Goal: Complete application form

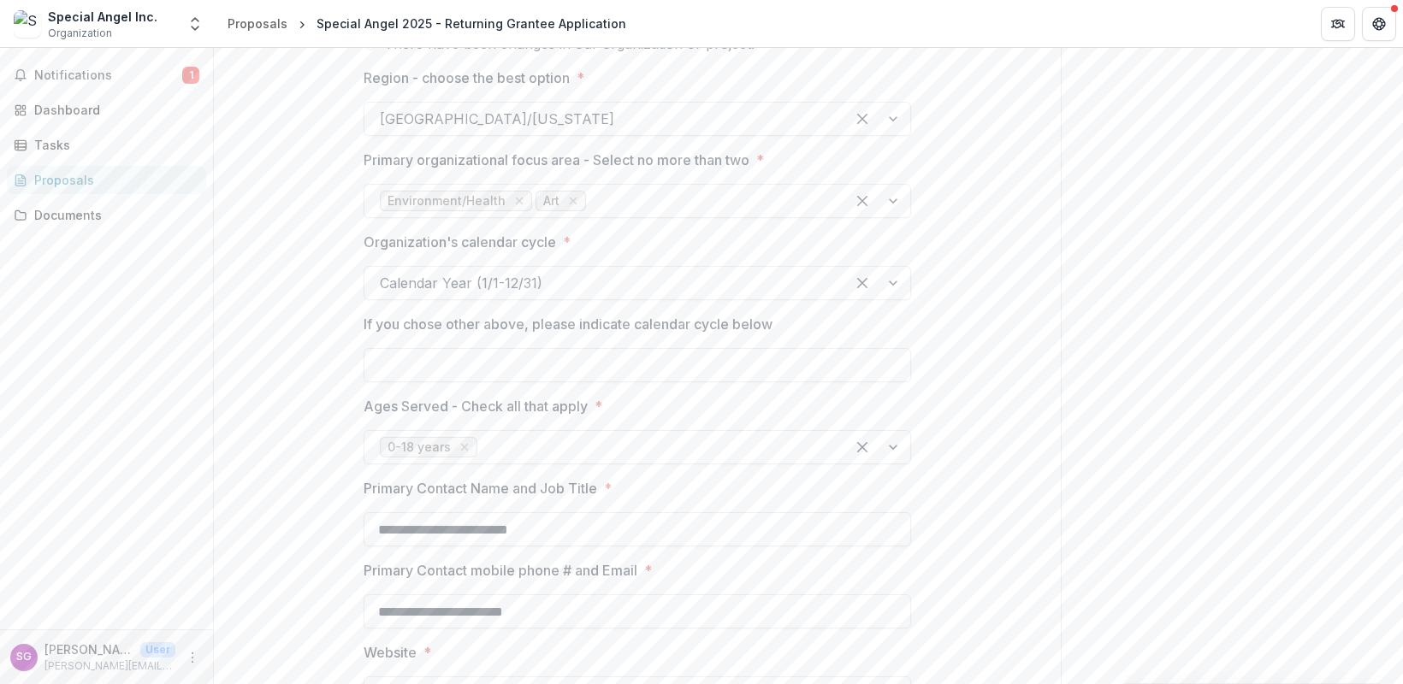
scroll to position [901, 0]
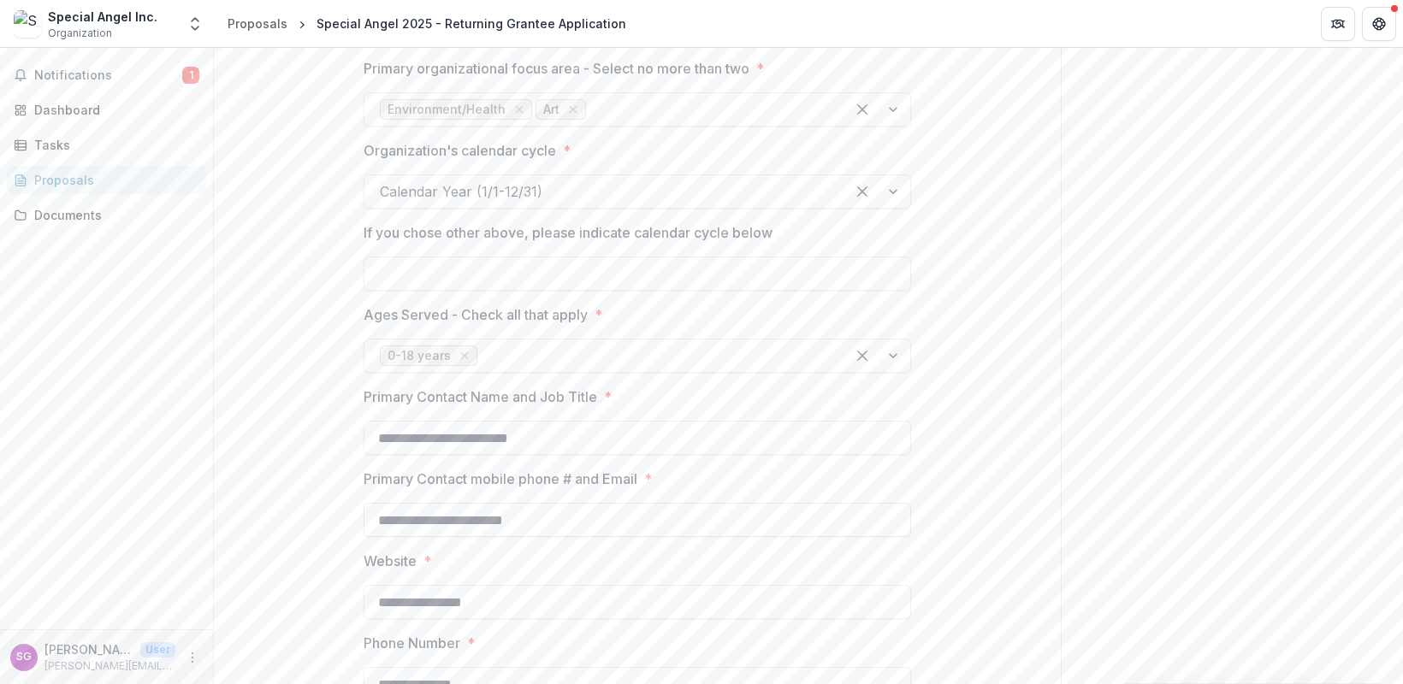
click at [371, 521] on input "**********" at bounding box center [637, 520] width 547 height 34
click at [376, 525] on input "**********" at bounding box center [637, 520] width 547 height 34
click at [498, 524] on input "**********" at bounding box center [637, 520] width 547 height 34
type input "**********"
click at [991, 617] on div "**********" at bounding box center [637, 460] width 847 height 2135
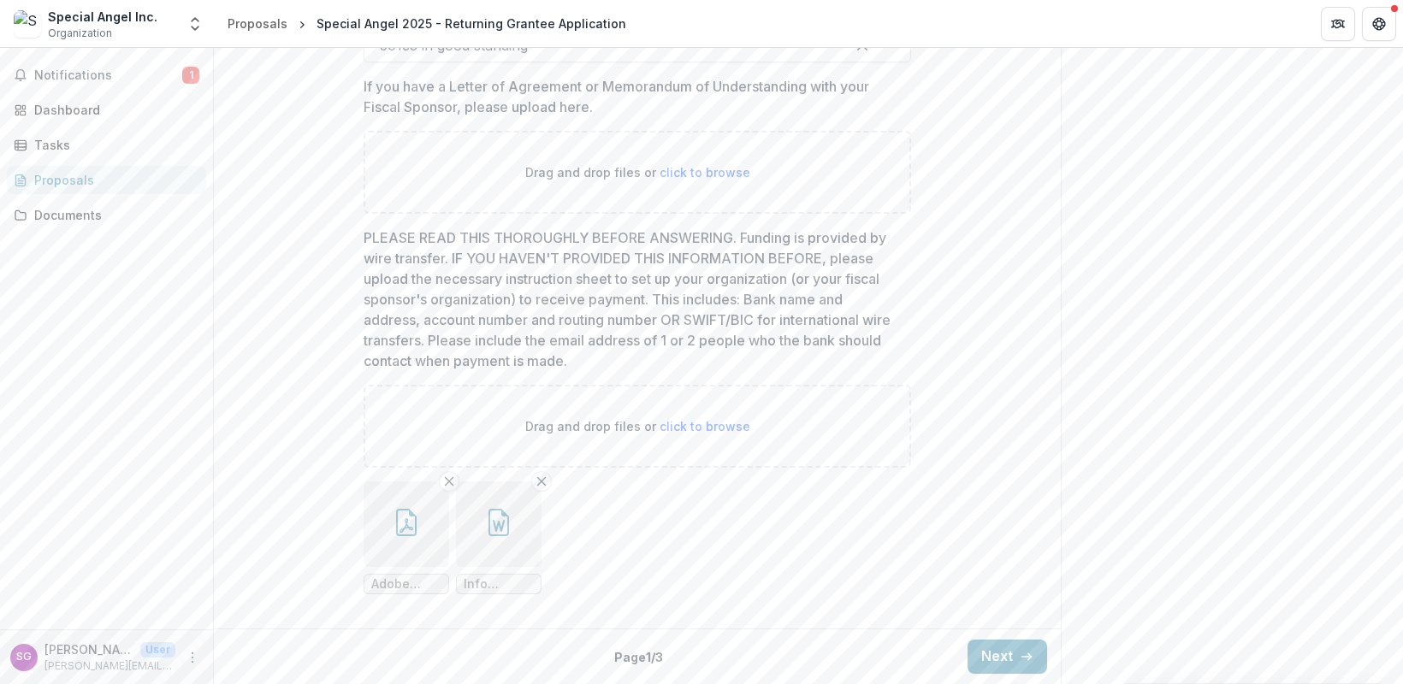
scroll to position [1807, 0]
click at [397, 583] on span "Adobe Scan [DATE] (1)_compressed.pdf" at bounding box center [406, 584] width 70 height 15
click at [393, 588] on span "Adobe Scan [DATE] (1)_compressed.pdf" at bounding box center [406, 584] width 70 height 15
click at [408, 524] on icon "button" at bounding box center [406, 522] width 27 height 27
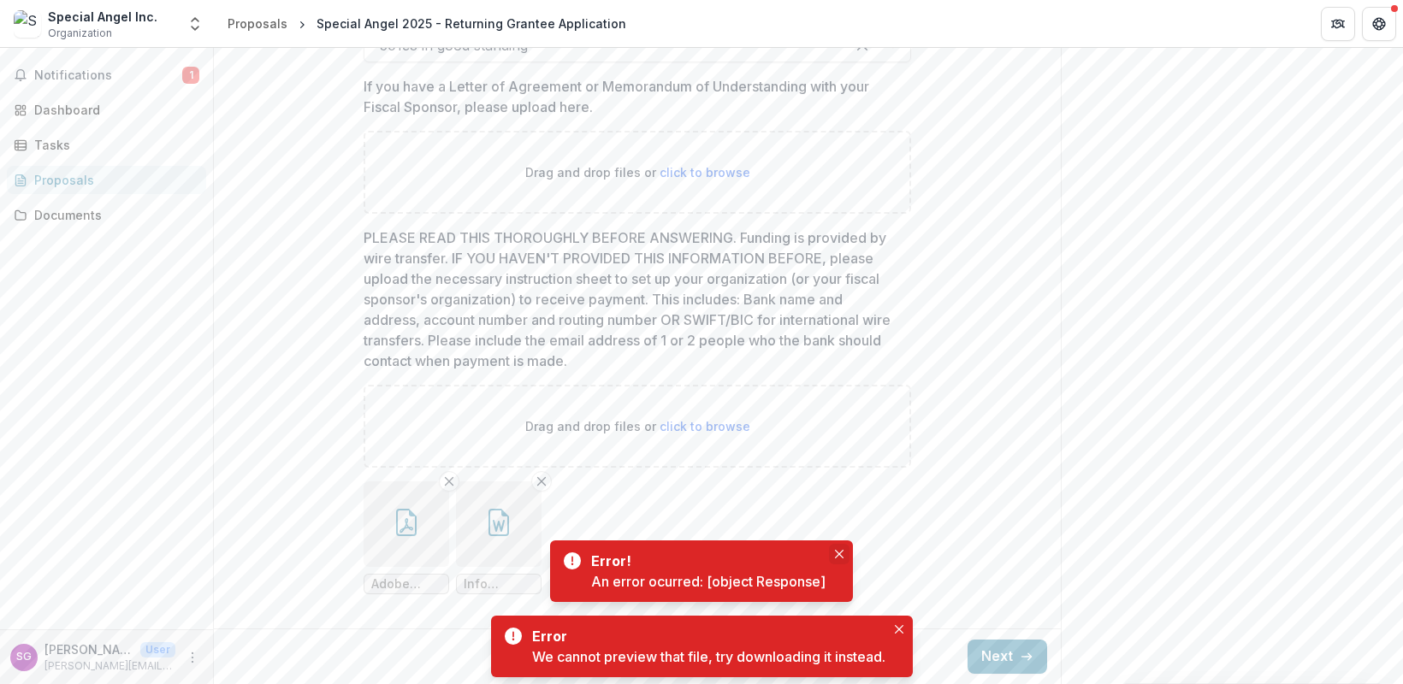
click at [841, 554] on icon "Close" at bounding box center [839, 554] width 9 height 9
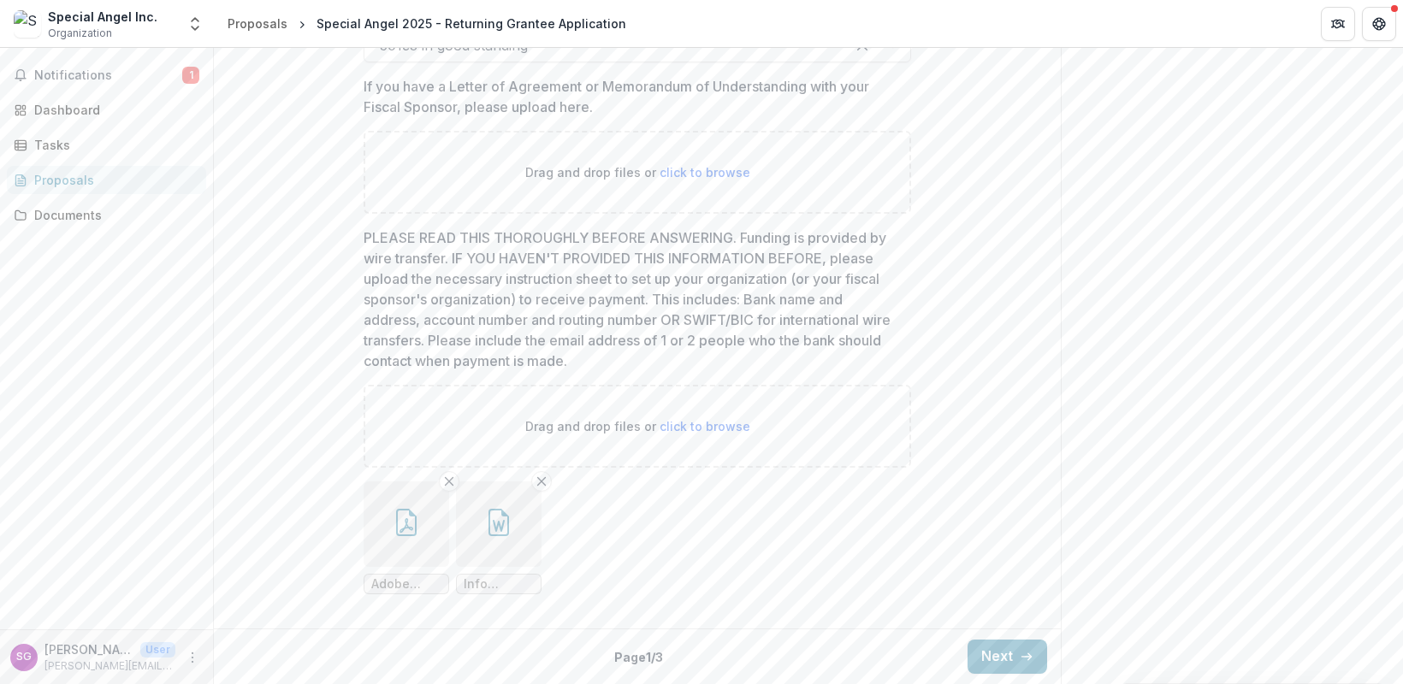
click at [407, 518] on icon "button" at bounding box center [406, 522] width 27 height 27
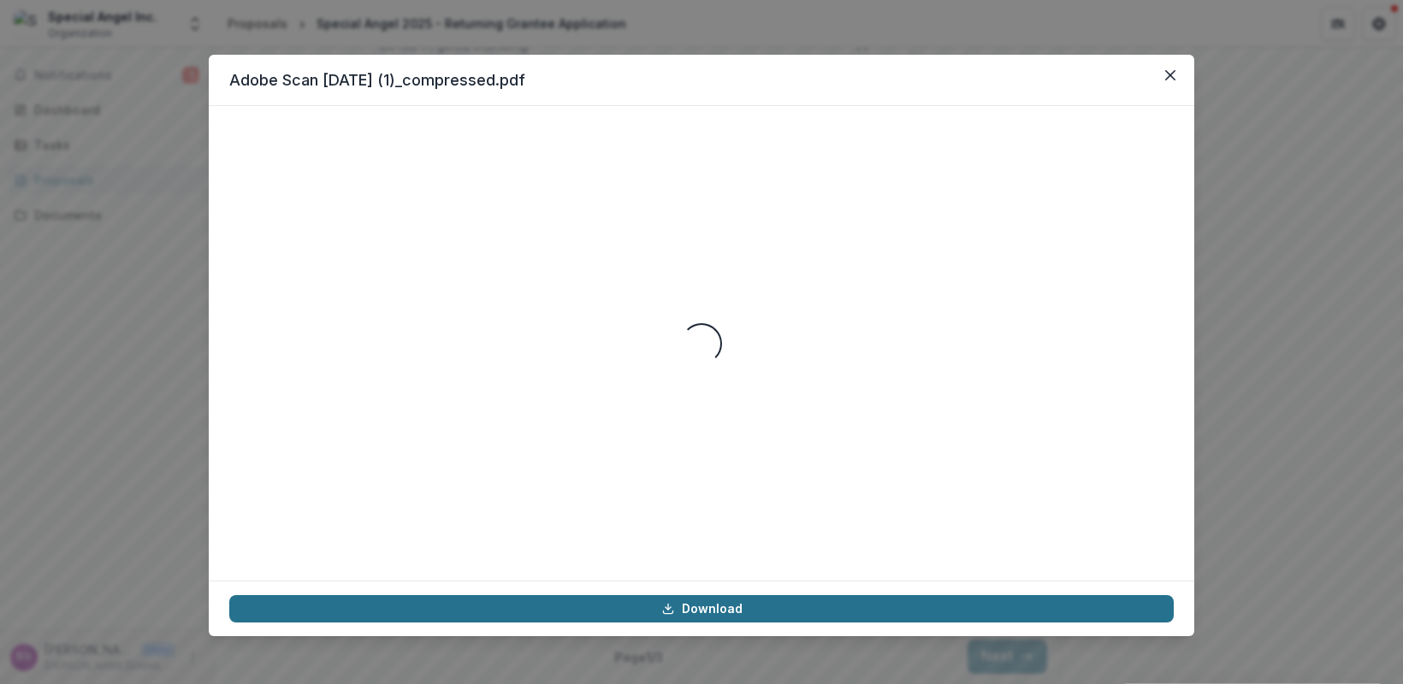
click at [689, 609] on link "Download" at bounding box center [701, 608] width 944 height 27
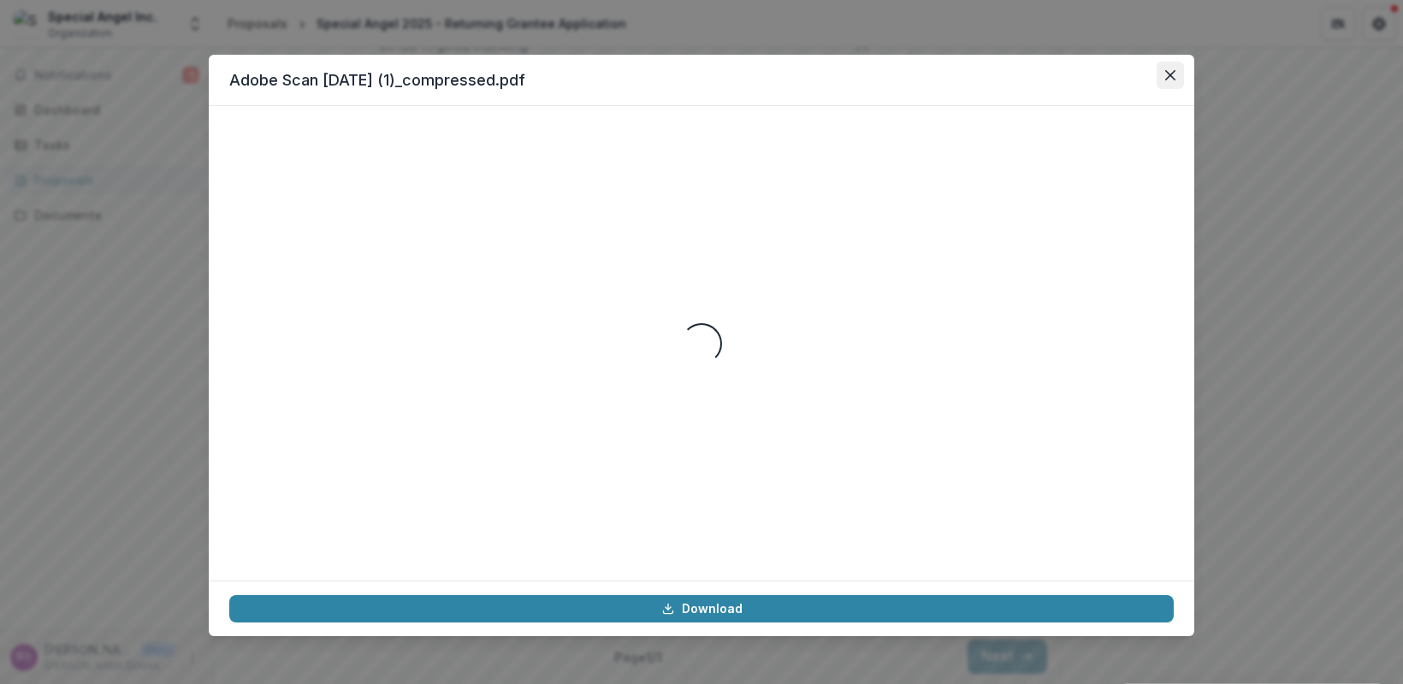
click at [1172, 77] on icon "Close" at bounding box center [1170, 75] width 10 height 10
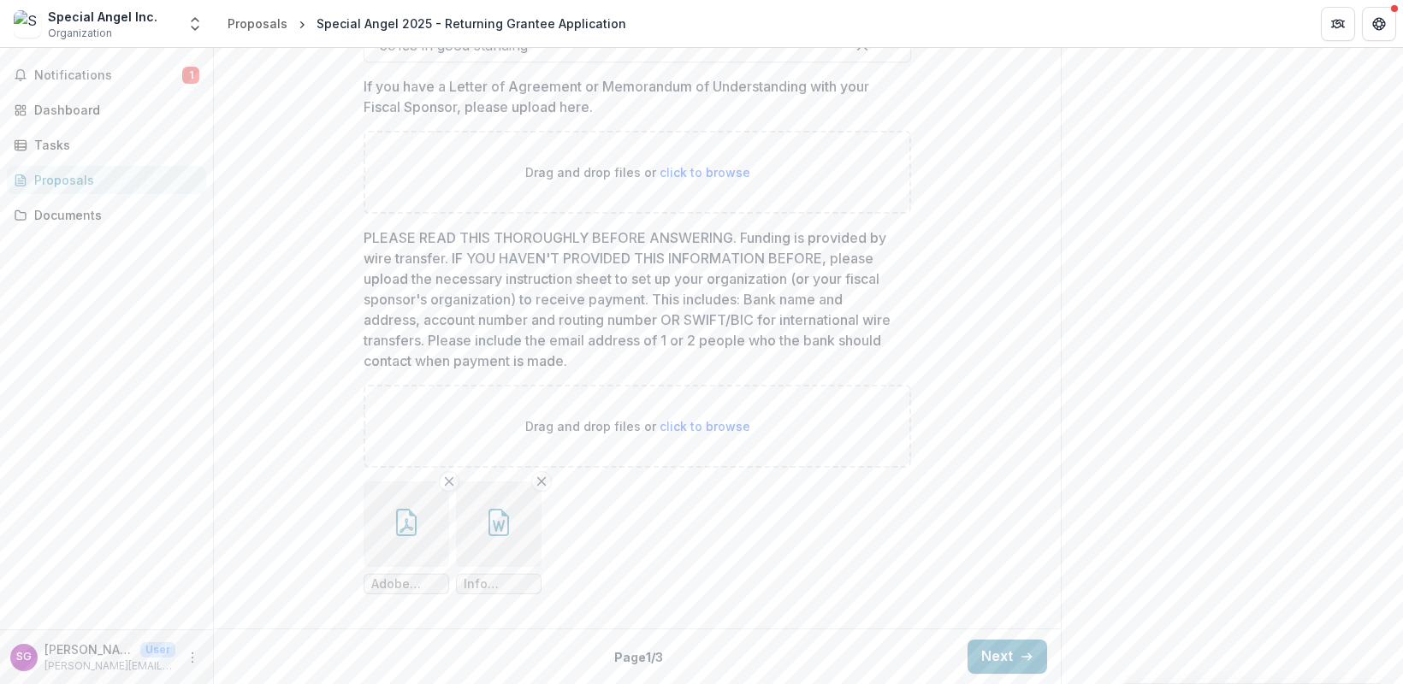
click at [491, 527] on icon "button" at bounding box center [498, 522] width 27 height 27
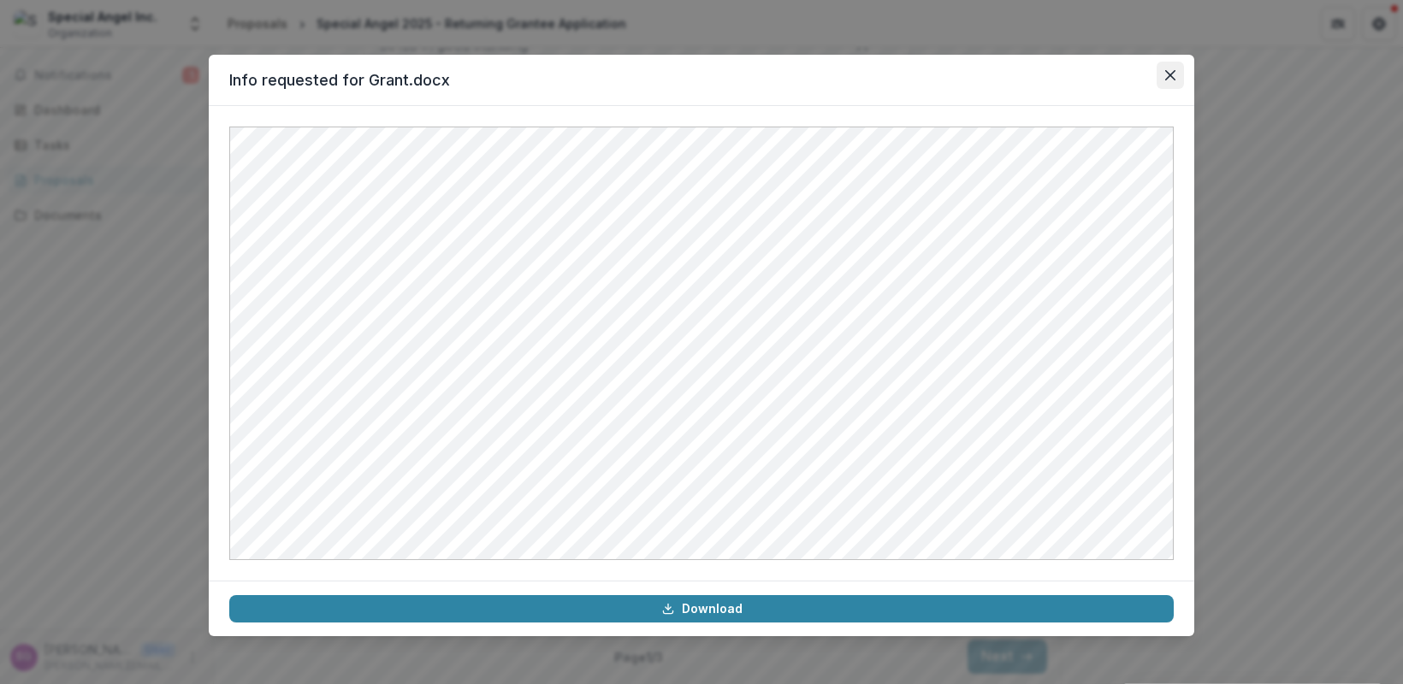
click at [1178, 75] on button "Close" at bounding box center [1170, 75] width 27 height 27
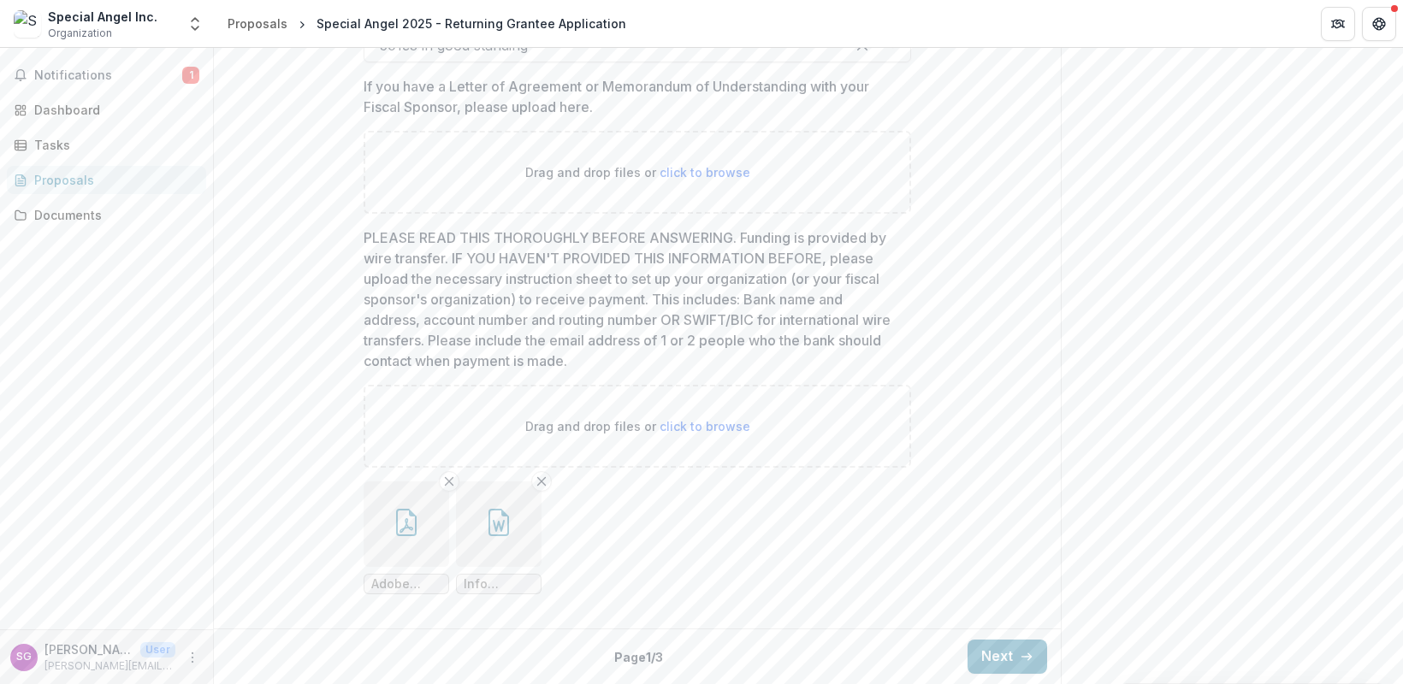
click at [474, 585] on span "Info requested for Grant.docx" at bounding box center [499, 584] width 70 height 15
click at [482, 583] on span "Info requested for Grant.docx" at bounding box center [499, 584] width 70 height 15
click at [714, 427] on span "click to browse" at bounding box center [705, 426] width 91 height 15
type input "**********"
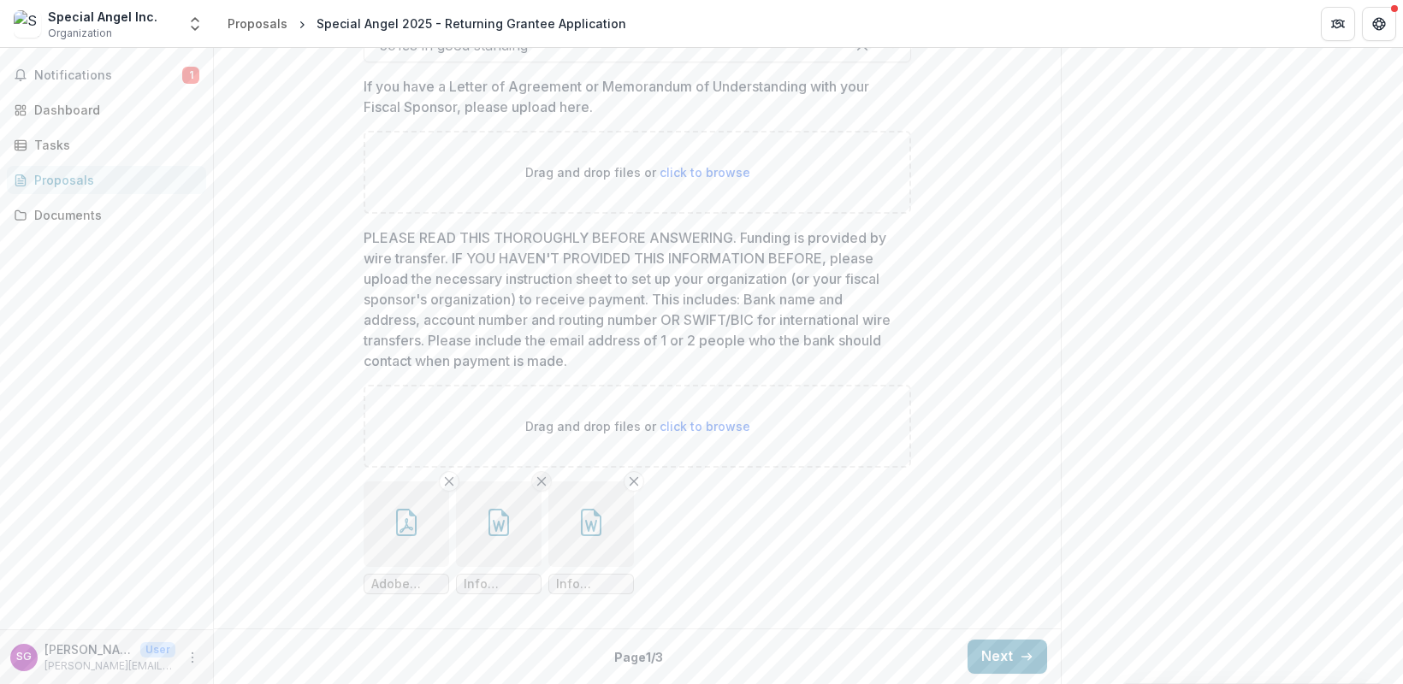
click at [535, 477] on button "Remove File" at bounding box center [541, 481] width 21 height 21
click at [709, 429] on span "click to browse" at bounding box center [705, 426] width 91 height 15
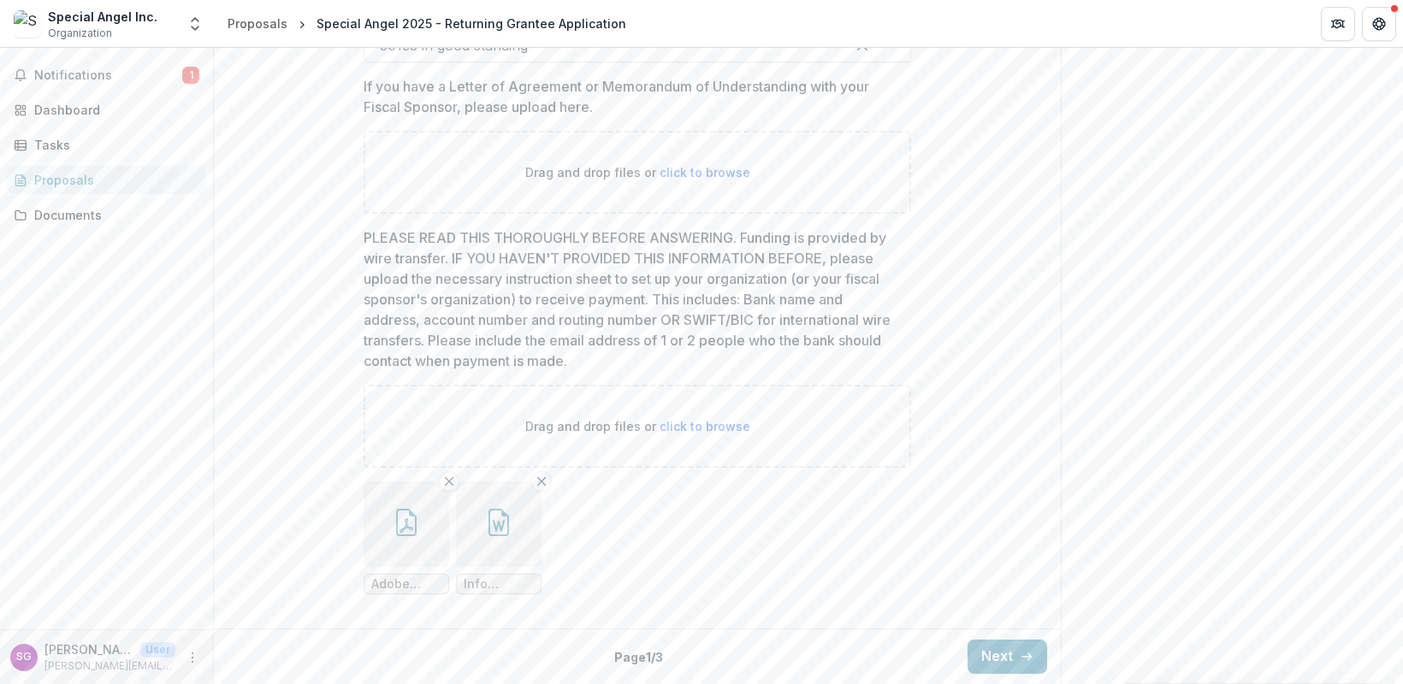
click at [411, 526] on icon "button" at bounding box center [406, 522] width 27 height 27
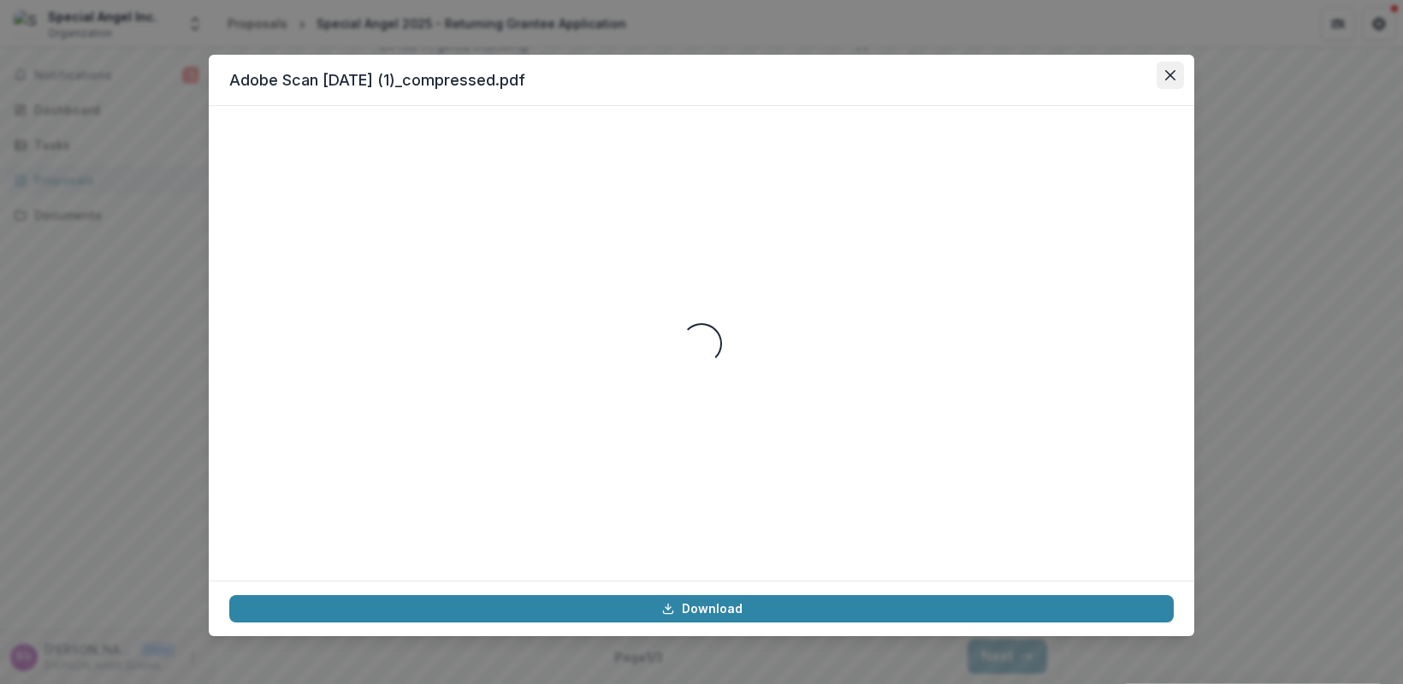
click at [1171, 74] on icon "Close" at bounding box center [1170, 75] width 10 height 10
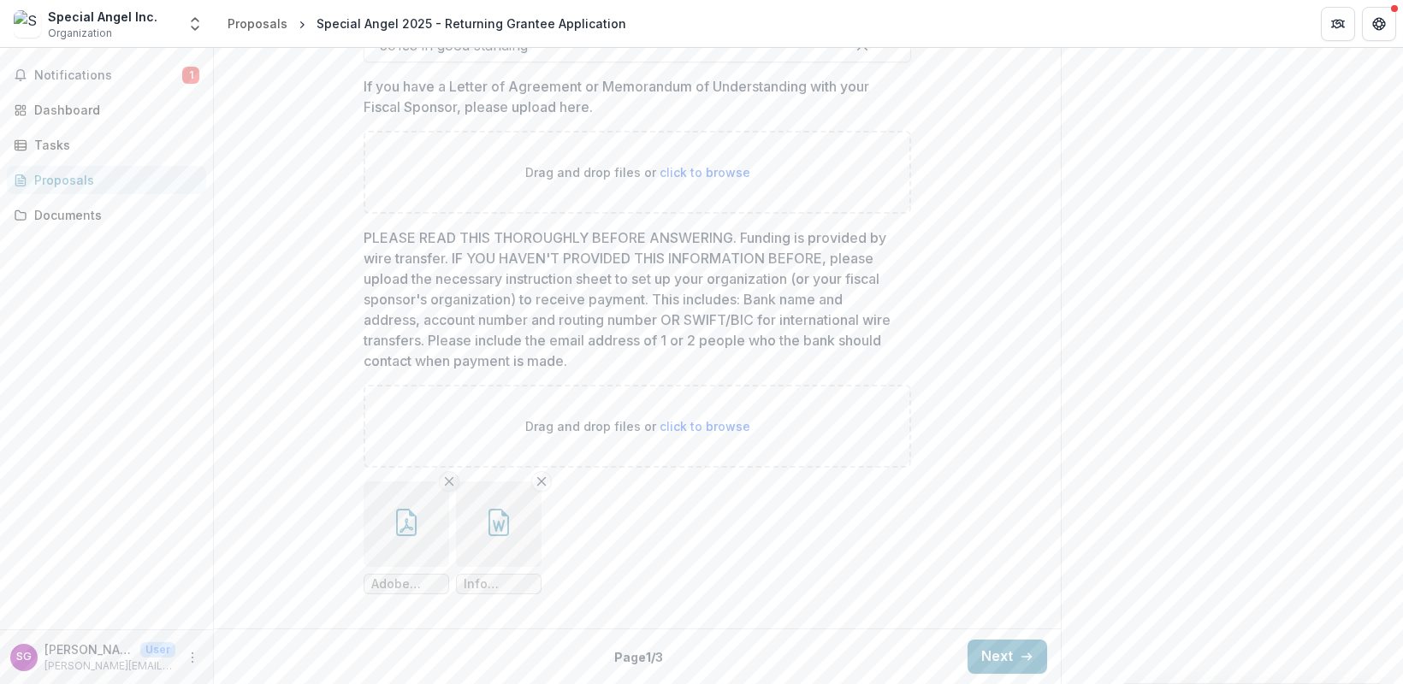
click at [447, 482] on icon "Remove File" at bounding box center [449, 482] width 14 height 14
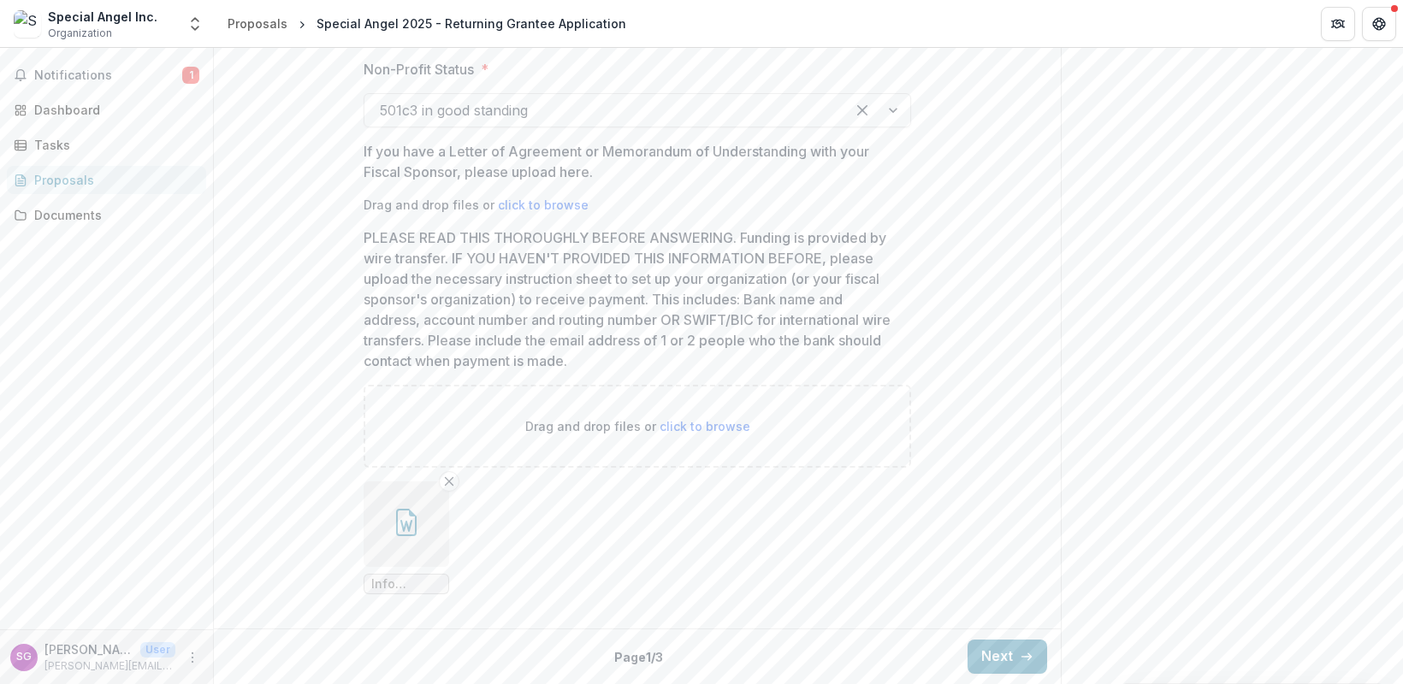
scroll to position [1799, 0]
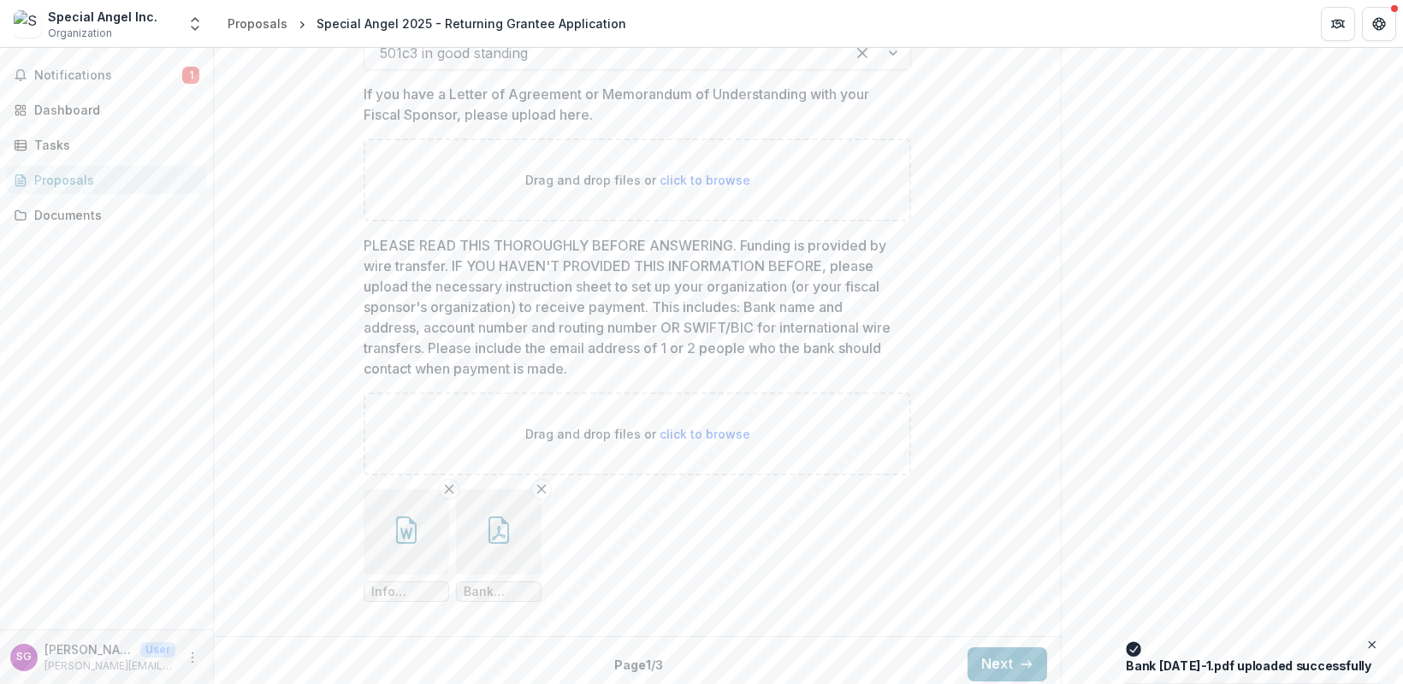
click at [796, 560] on ul "Info requested for Grant.docx Bank [DATE]-1.pdf" at bounding box center [637, 545] width 547 height 113
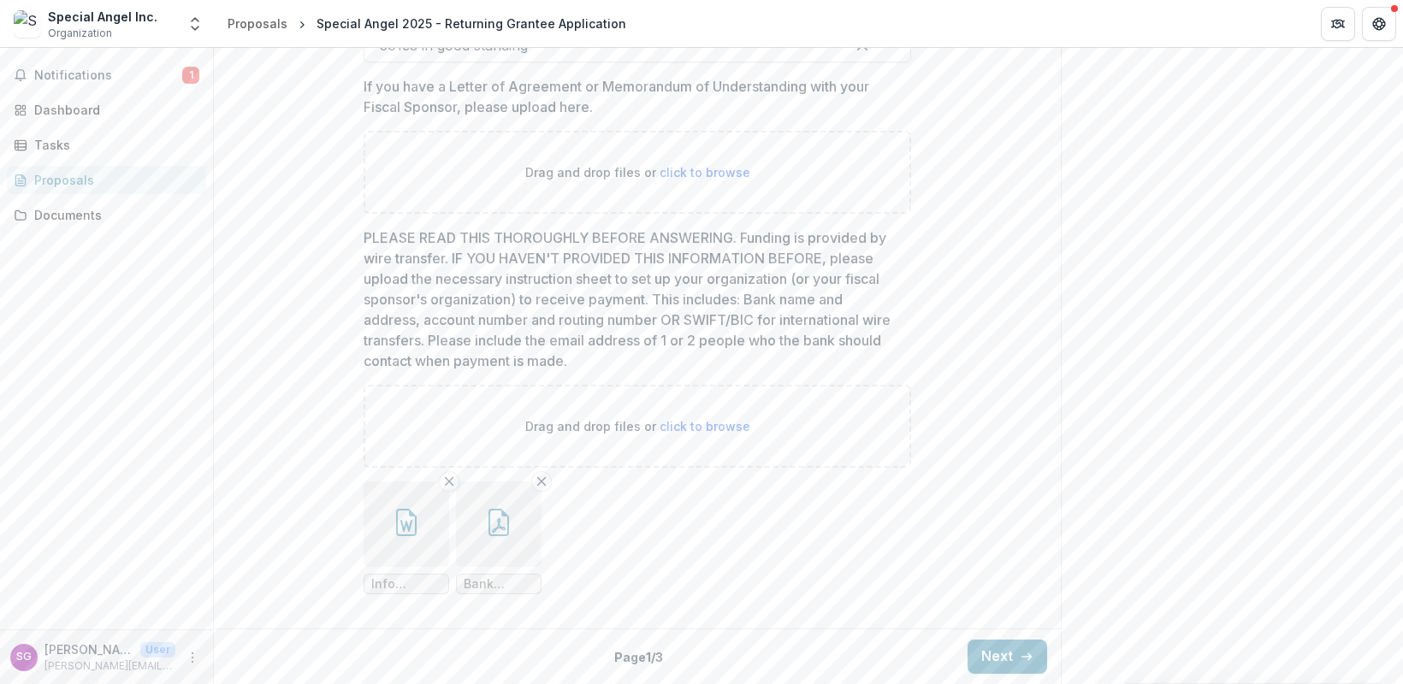
scroll to position [1807, 0]
click at [399, 588] on span "Info requested for Grant.docx" at bounding box center [406, 584] width 70 height 15
click at [405, 519] on icon "button" at bounding box center [406, 522] width 27 height 27
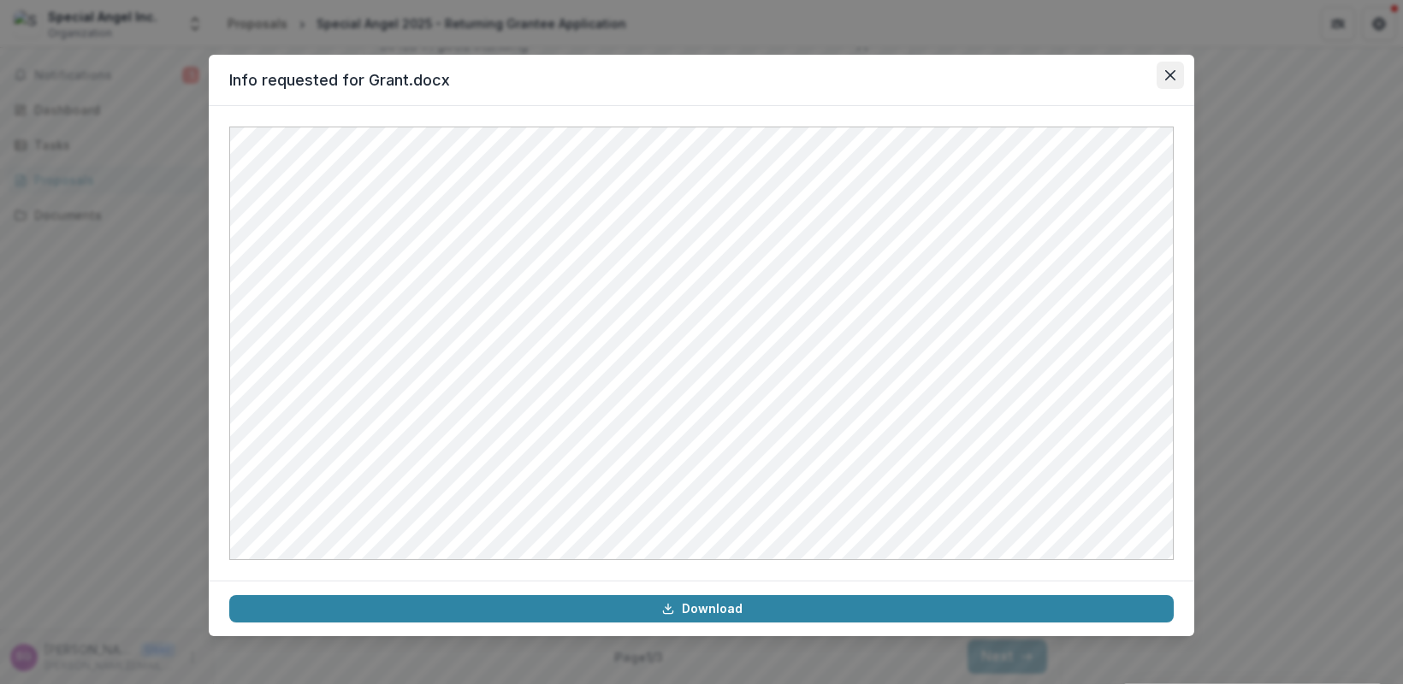
click at [1168, 73] on icon "Close" at bounding box center [1170, 75] width 10 height 10
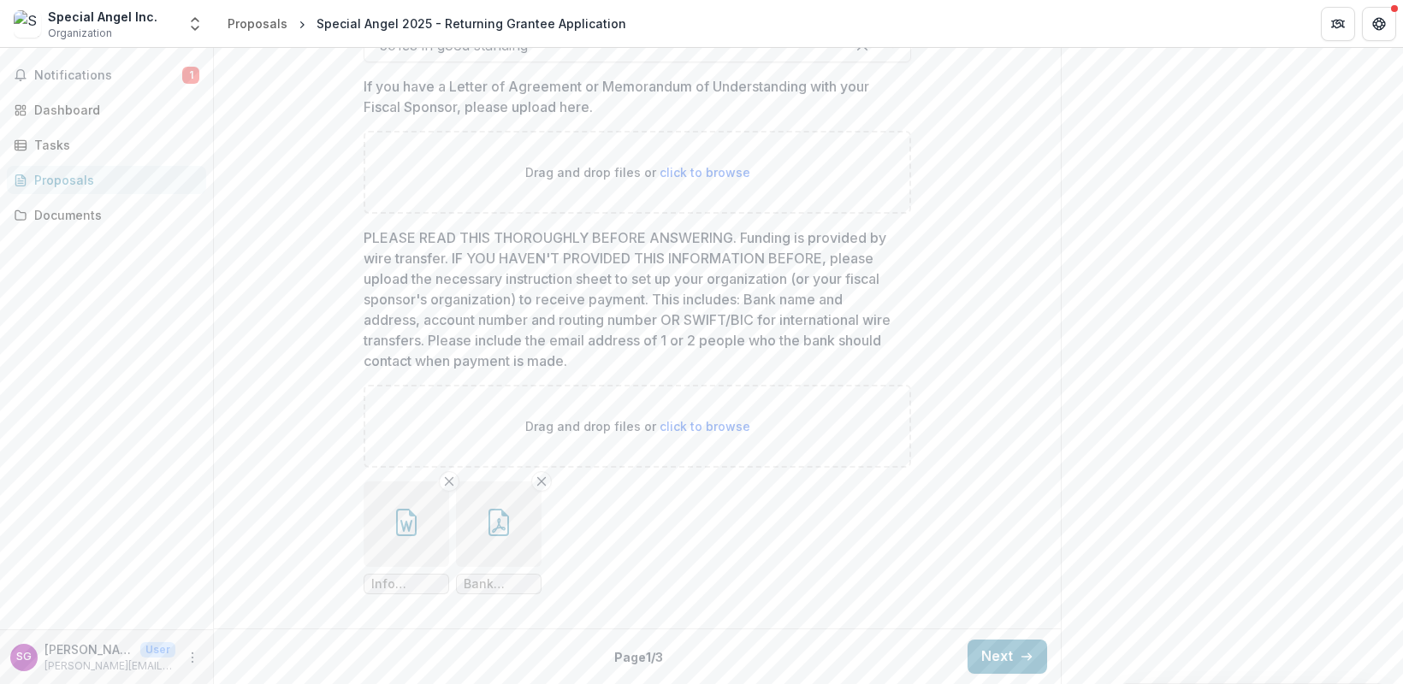
click at [497, 525] on icon "button" at bounding box center [498, 522] width 27 height 27
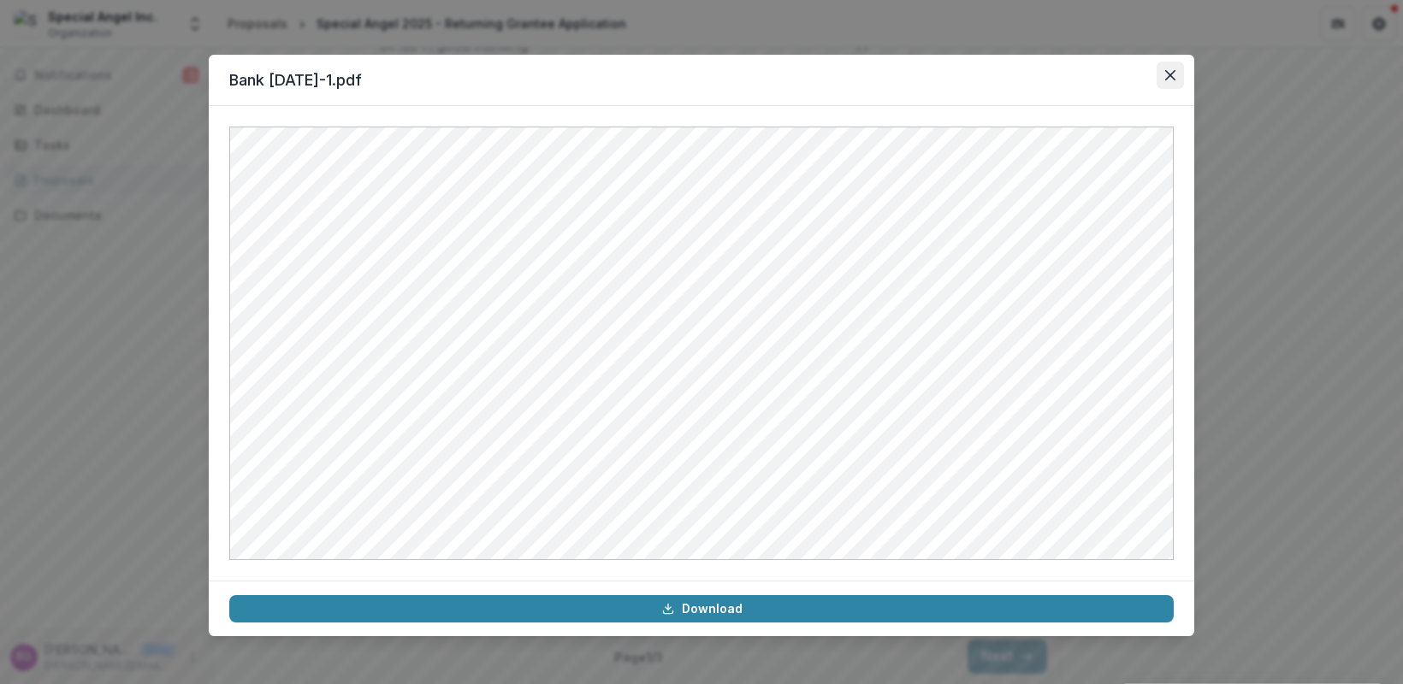
click at [1173, 74] on icon "Close" at bounding box center [1170, 75] width 10 height 10
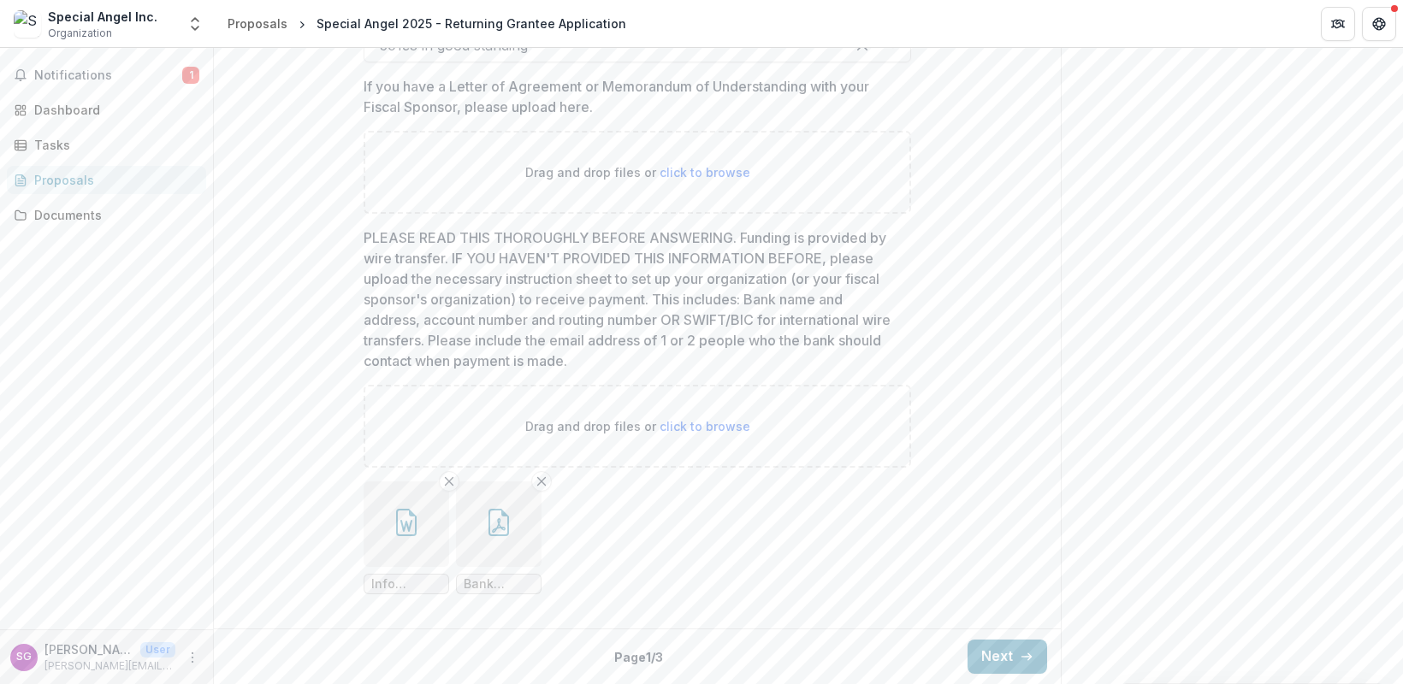
click at [1003, 657] on button "Next" at bounding box center [1007, 657] width 80 height 34
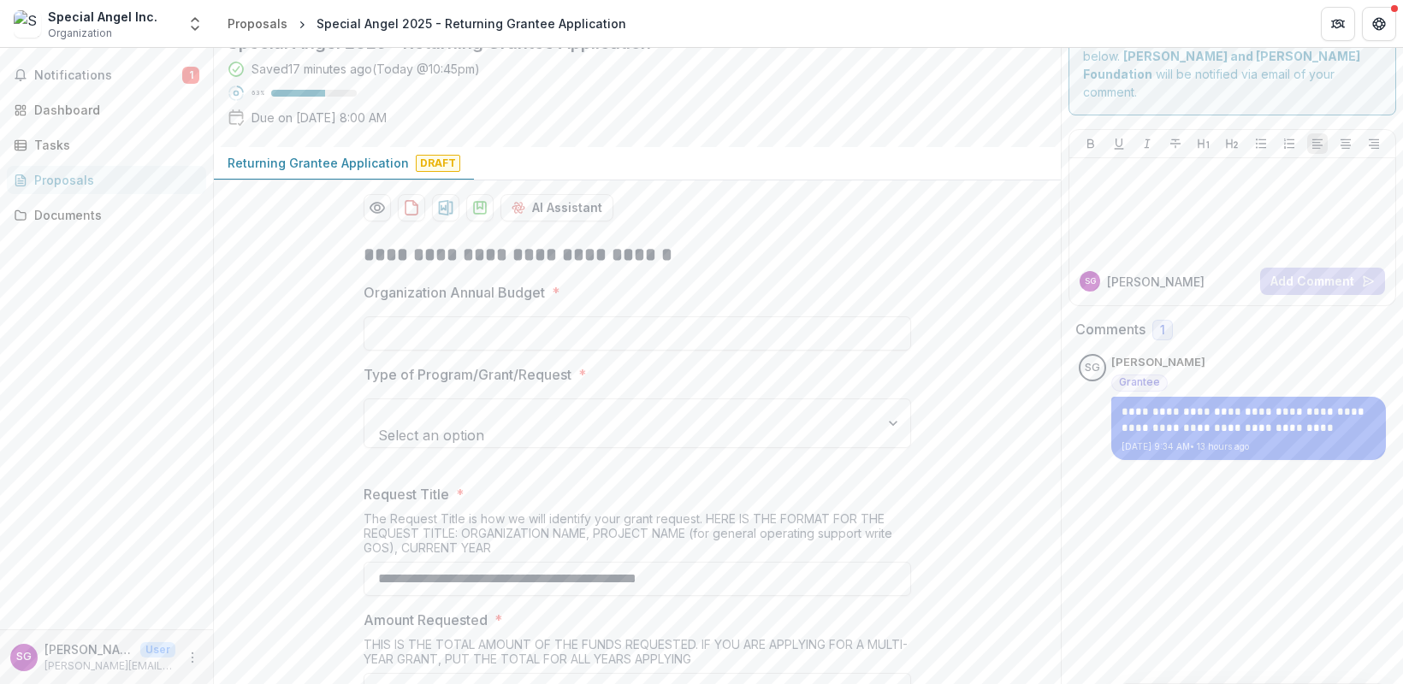
scroll to position [57, 0]
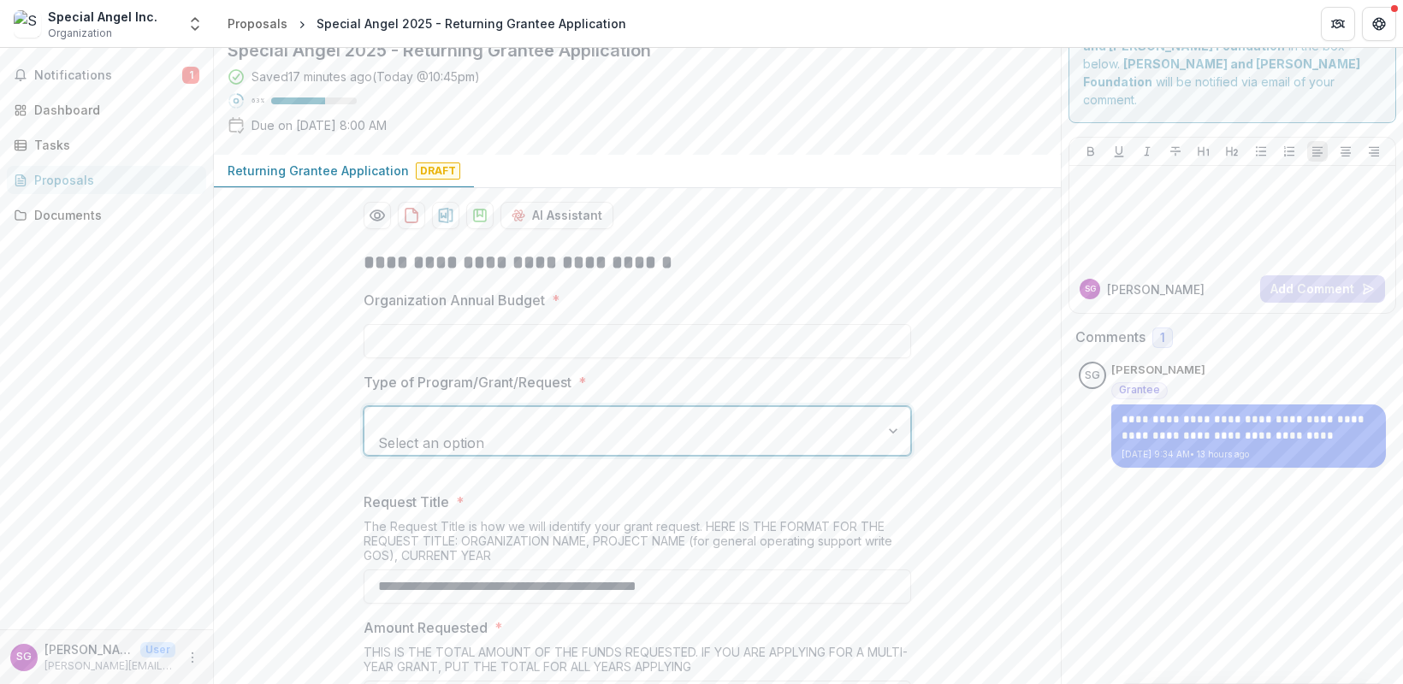
click at [891, 422] on div at bounding box center [894, 431] width 31 height 48
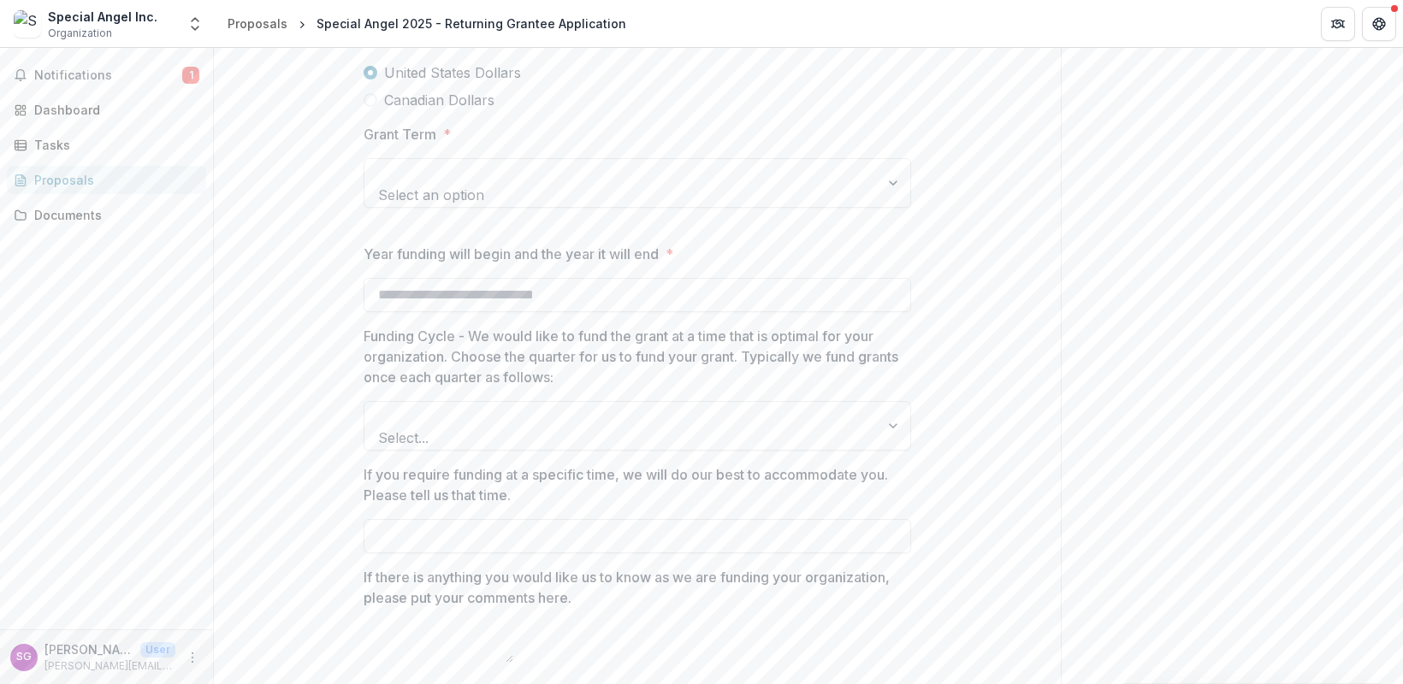
scroll to position [759, 0]
click at [889, 401] on div at bounding box center [894, 425] width 31 height 48
click at [1146, 240] on div "**********" at bounding box center [1232, 16] width 342 height 1454
